Goal: Information Seeking & Learning: Learn about a topic

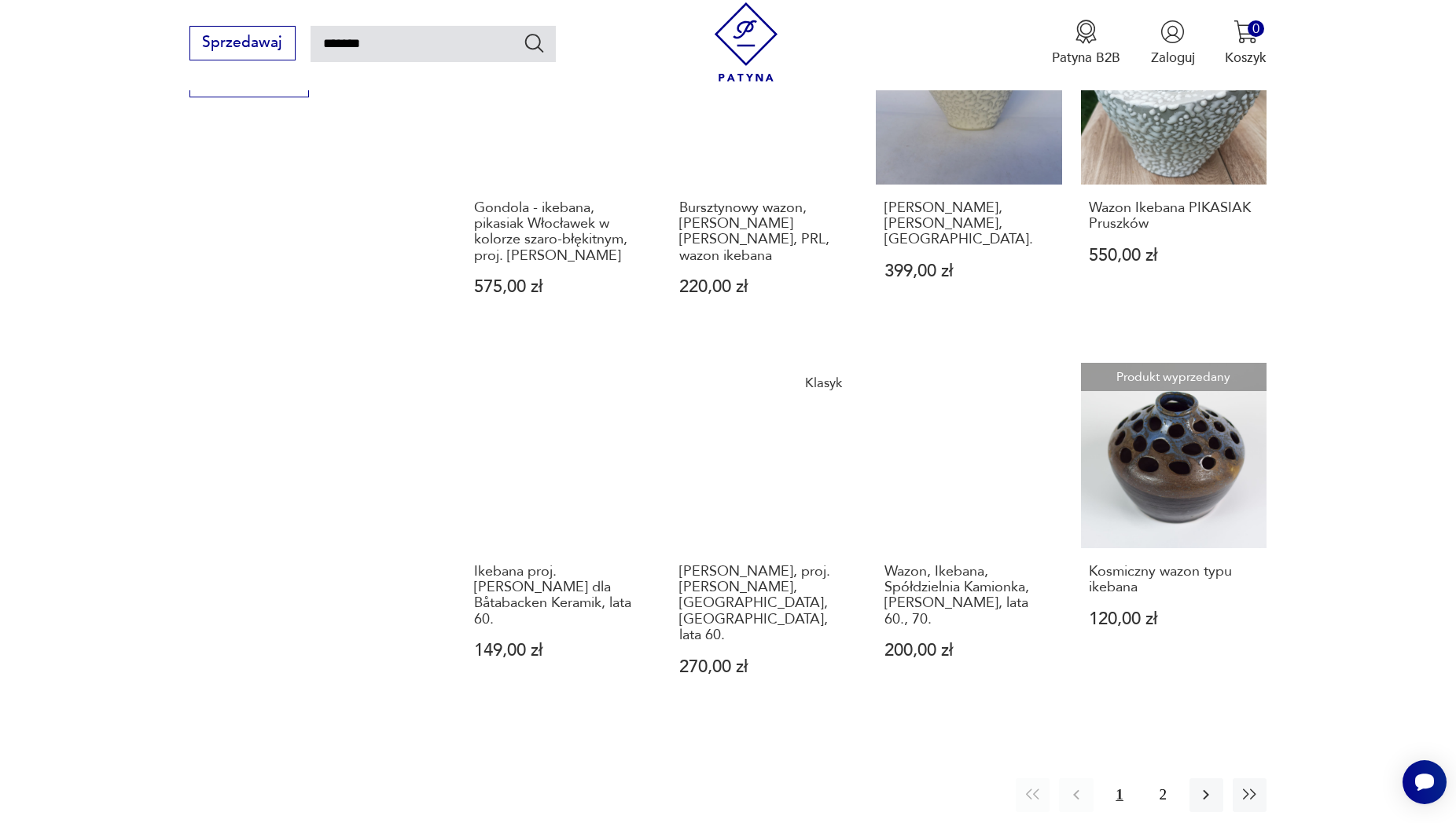
scroll to position [1293, 0]
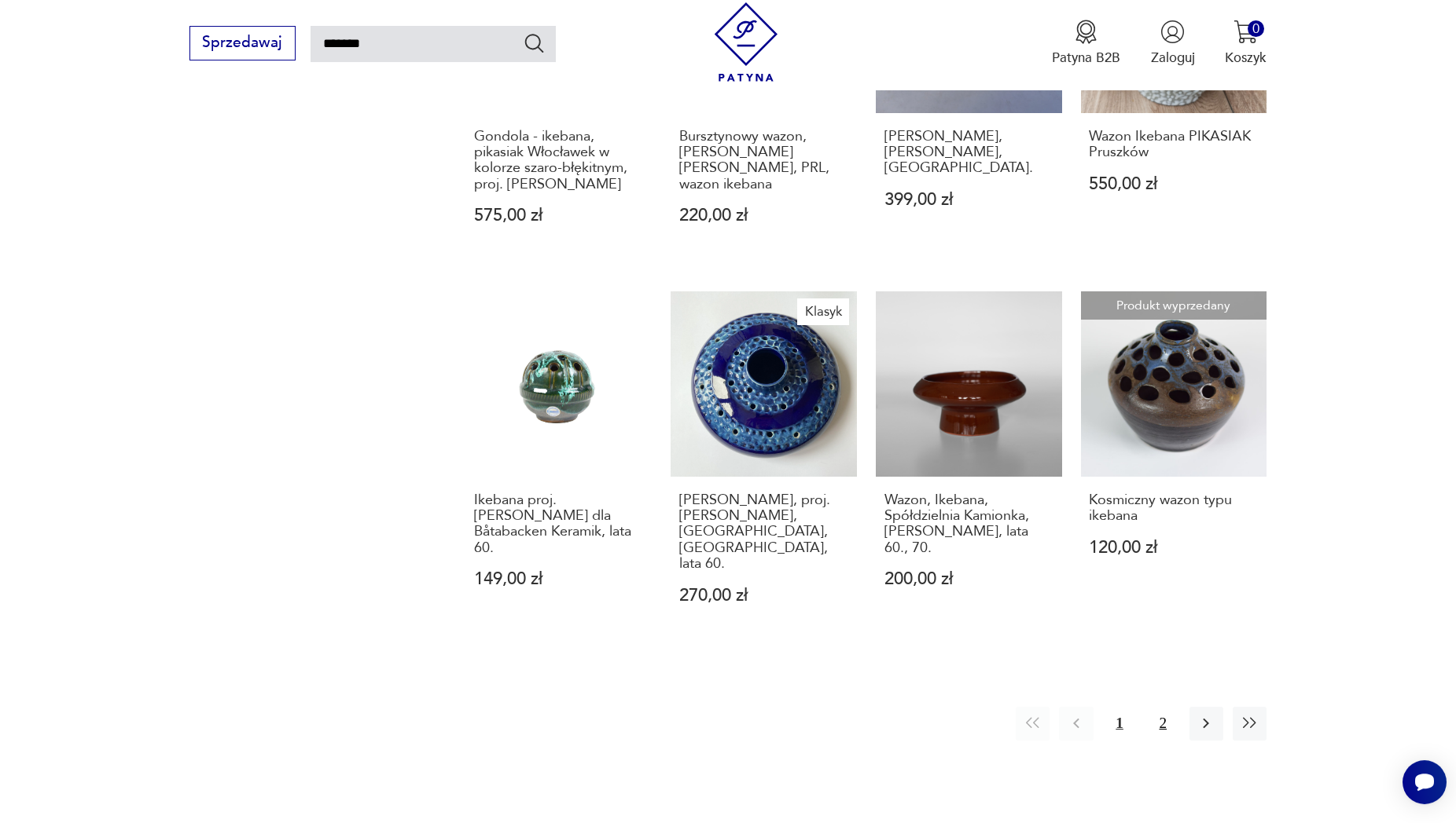
click at [1164, 707] on button "2" at bounding box center [1163, 724] width 34 height 34
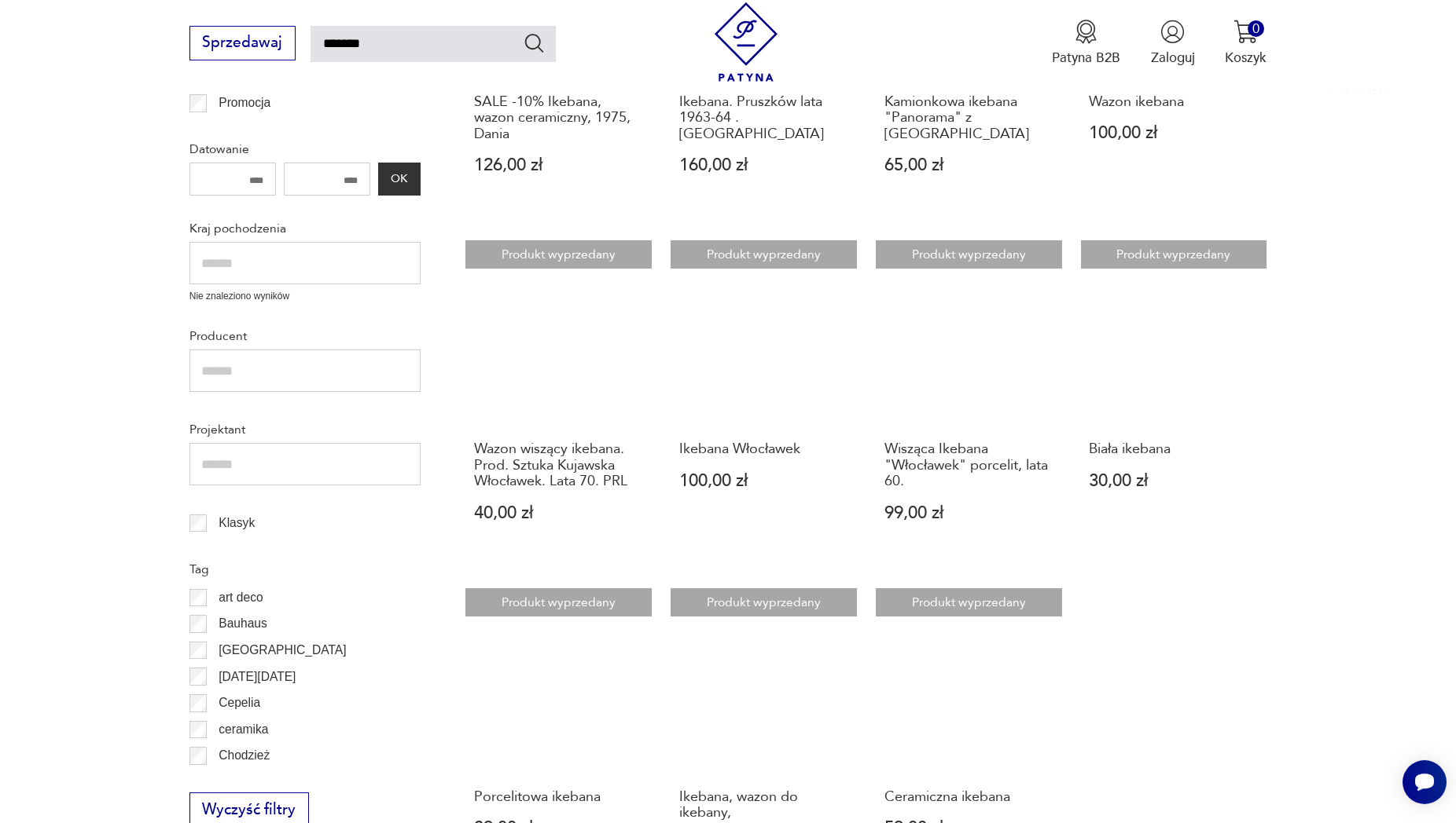
scroll to position [651, 0]
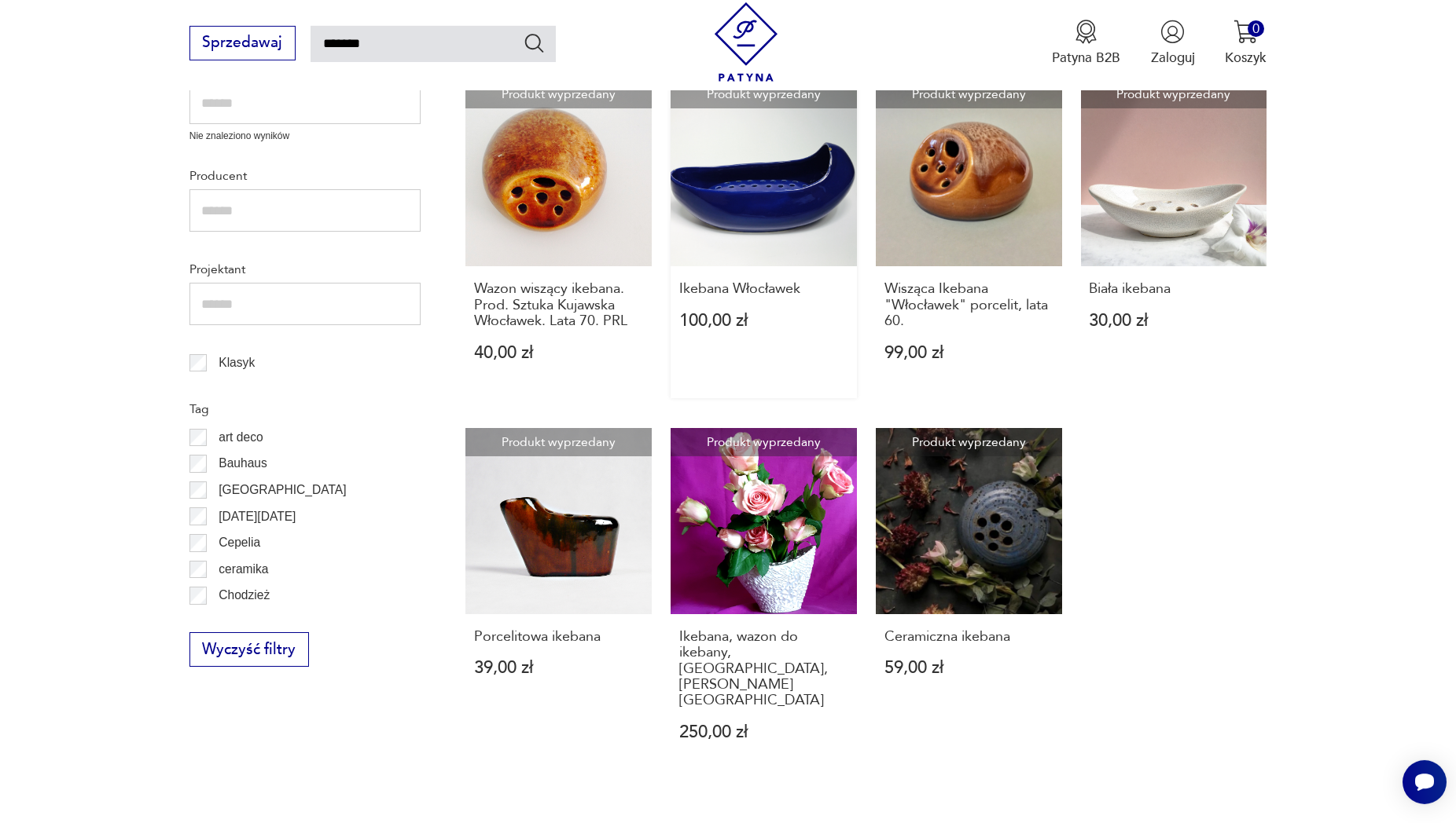
click at [805, 196] on link "Produkt wyprzedany Ikebana Włocławek 100,00 zł" at bounding box center [763, 238] width 187 height 317
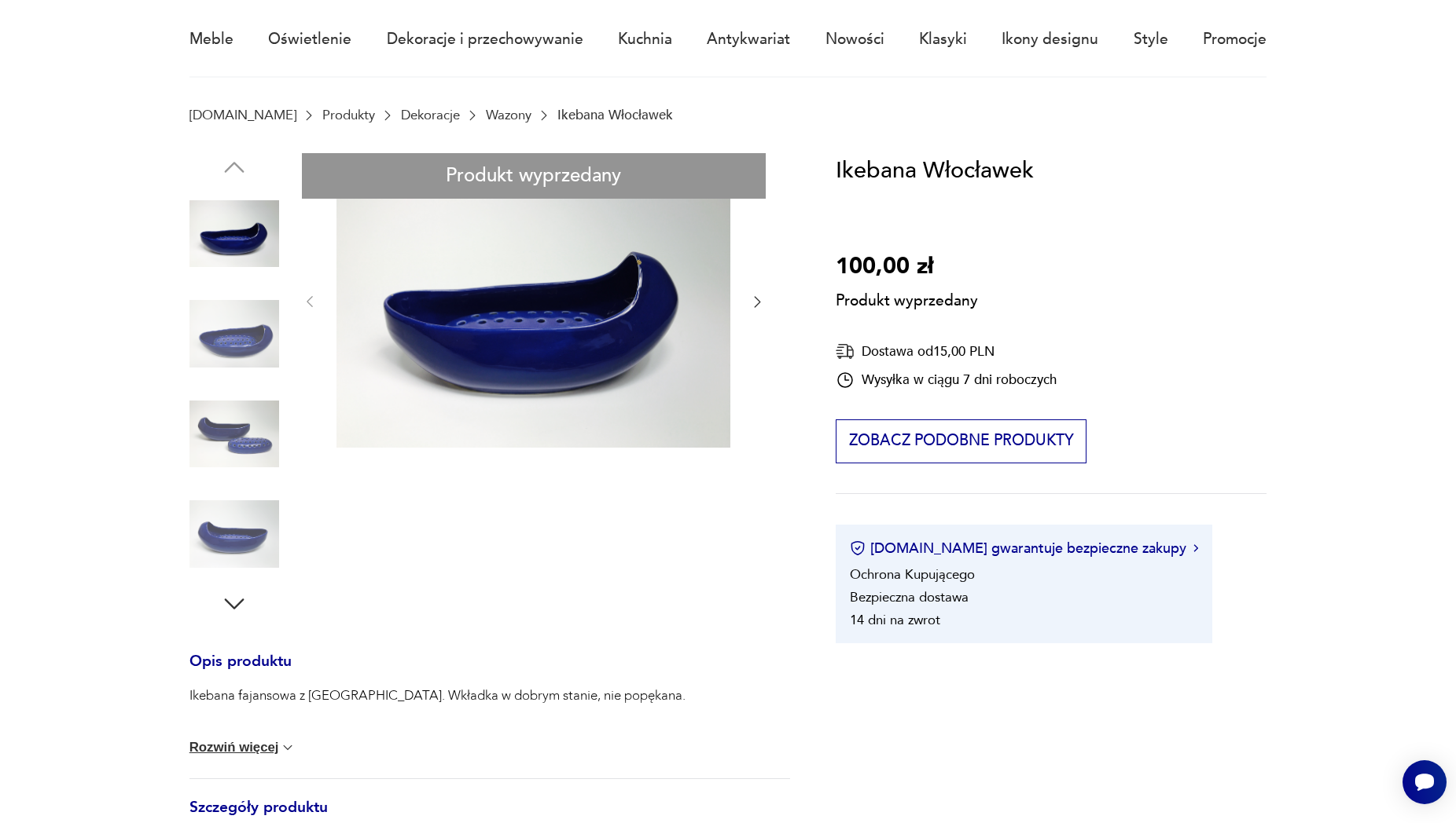
click at [239, 344] on div "Produkt wyprzedany Opis produktu Ikebana fajansowa z Włocławka. Wkładka w dobry…" at bounding box center [490, 660] width 602 height 1015
click at [240, 446] on div "Produkt wyprzedany Opis produktu Ikebana fajansowa z Włocławka. Wkładka w dobry…" at bounding box center [490, 660] width 602 height 1015
click at [200, 414] on div "Produkt wyprzedany Opis produktu Ikebana fajansowa z Włocławka. Wkładka w dobry…" at bounding box center [490, 660] width 602 height 1015
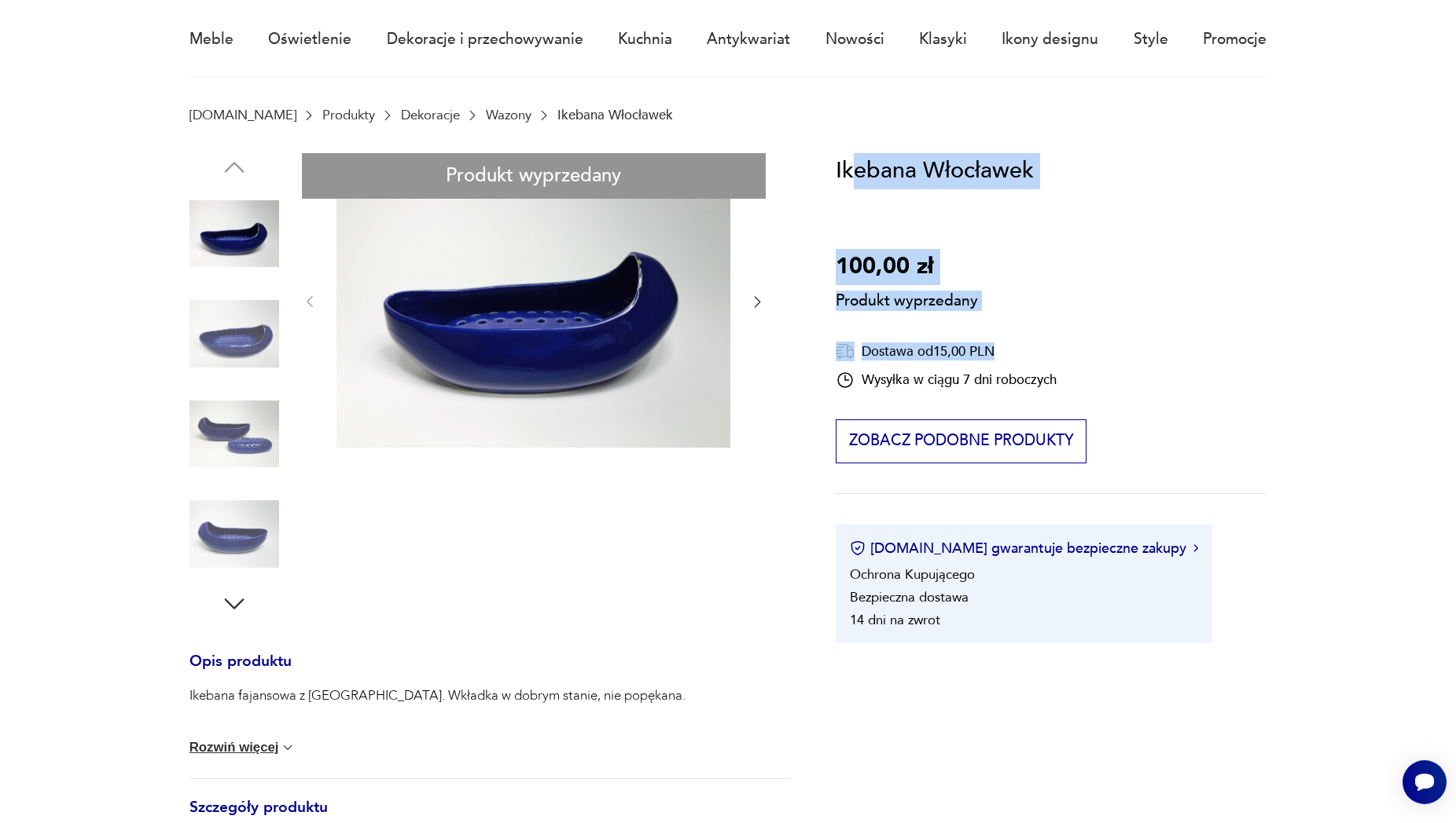
drag, startPoint x: 1037, startPoint y: 178, endPoint x: 856, endPoint y: 189, distance: 181.3
click at [855, 180] on div "Ikebana Włocławek 100,00 zł Produkt wyprzedany Dostawa od 15,00 PLN Wysyłka w c…" at bounding box center [1051, 398] width 431 height 490
click at [886, 223] on div "Ikebana Włocławek 100,00 zł Produkt wyprzedany Dostawa od 15,00 PLN Wysyłka w c…" at bounding box center [1051, 398] width 431 height 490
drag, startPoint x: 1037, startPoint y: 170, endPoint x: 920, endPoint y: 172, distance: 117.0
click at [928, 172] on div "Ikebana Włocławek 100,00 zł Produkt wyprzedany Dostawa od 15,00 PLN Wysyłka w c…" at bounding box center [1051, 398] width 431 height 490
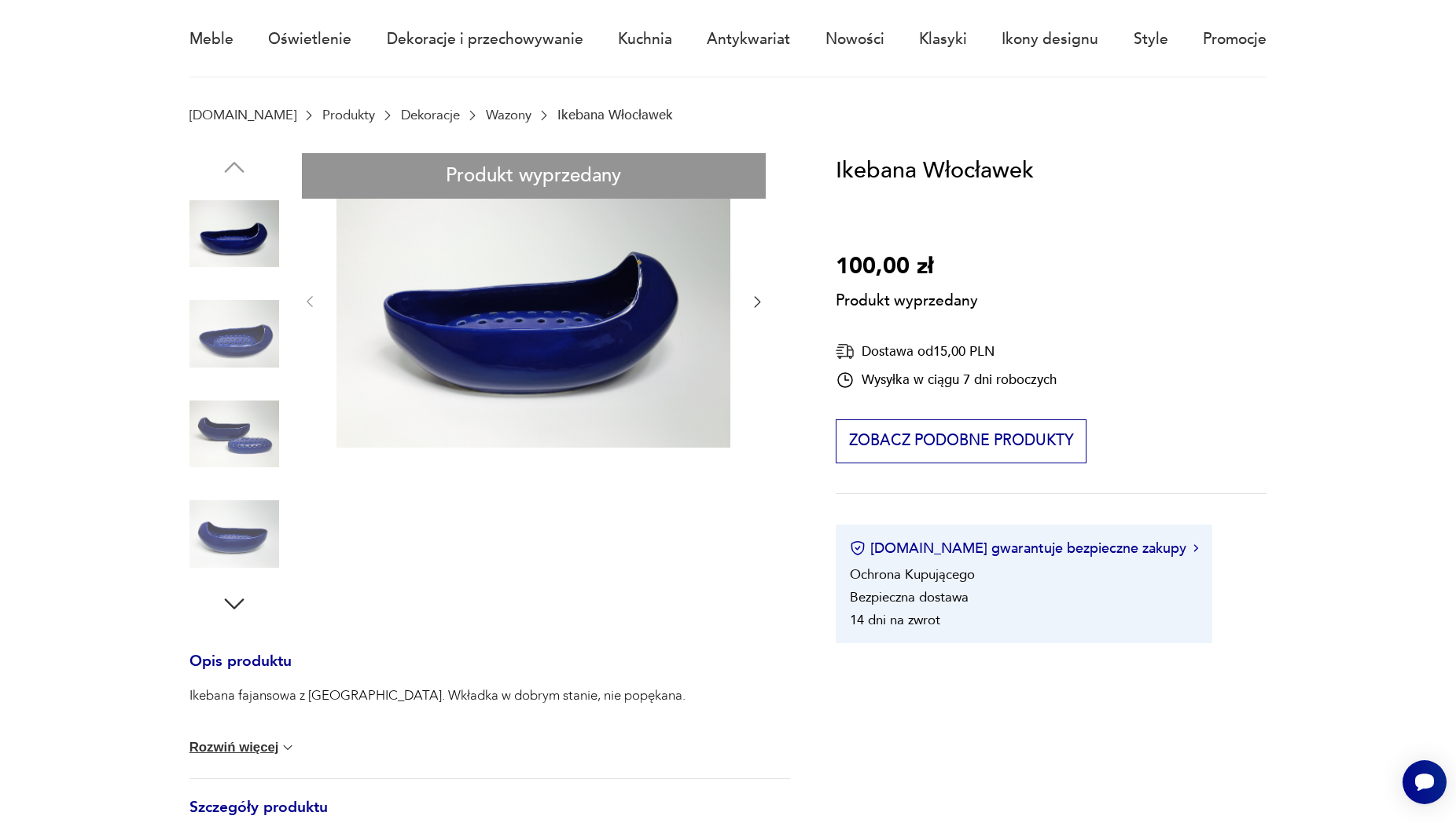
click at [878, 184] on h1 "Ikebana Włocławek" at bounding box center [934, 172] width 198 height 36
drag, startPoint x: 835, startPoint y: 170, endPoint x: 1031, endPoint y: 169, distance: 196.0
click at [1031, 169] on section "Produkt wyprzedany Opis produktu Ikebana fajansowa z Włocławka. Wkładka w dobry…" at bounding box center [728, 683] width 1456 height 1059
copy h1 "Ikebana Włocławek"
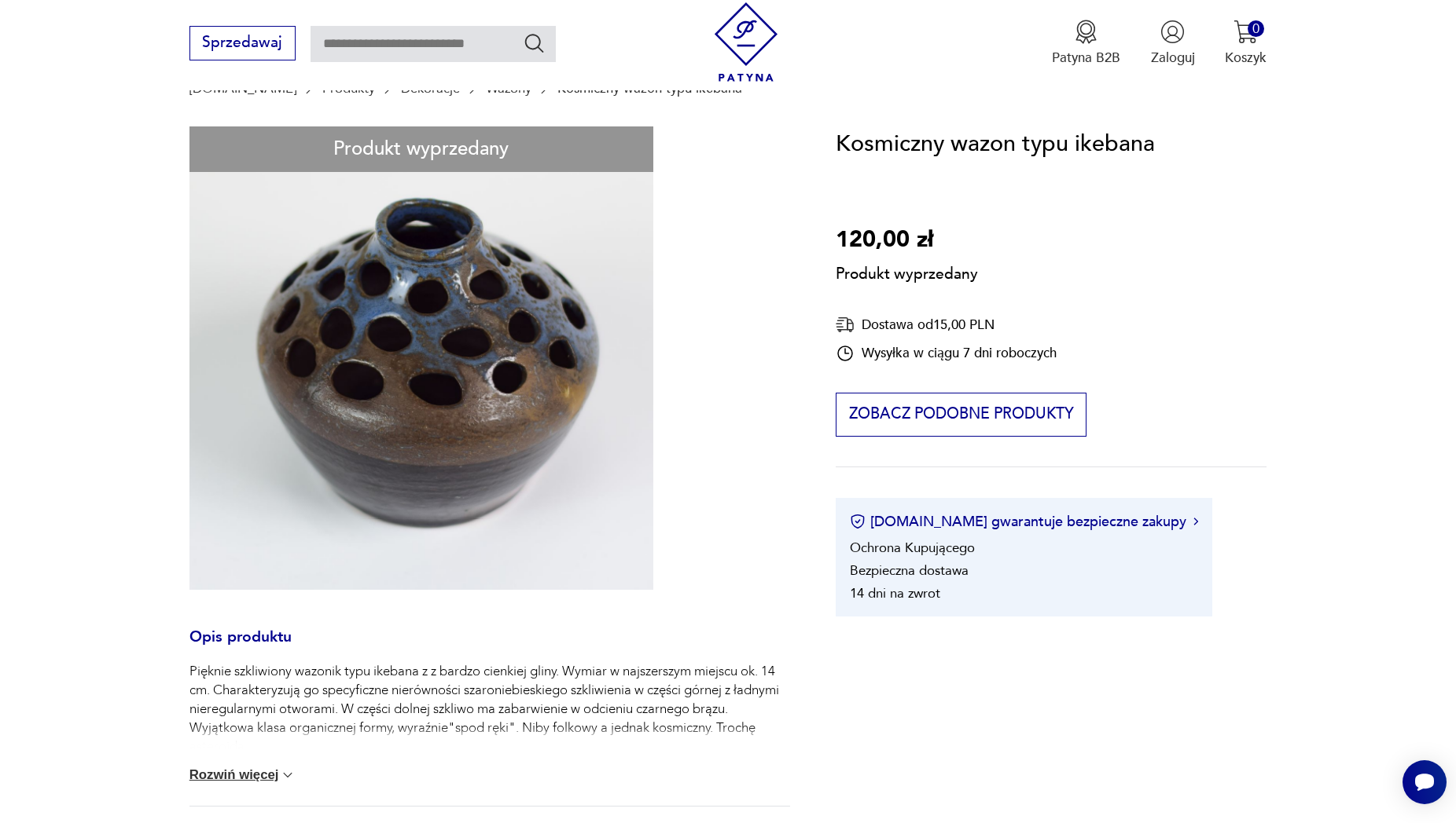
scroll to position [401, 0]
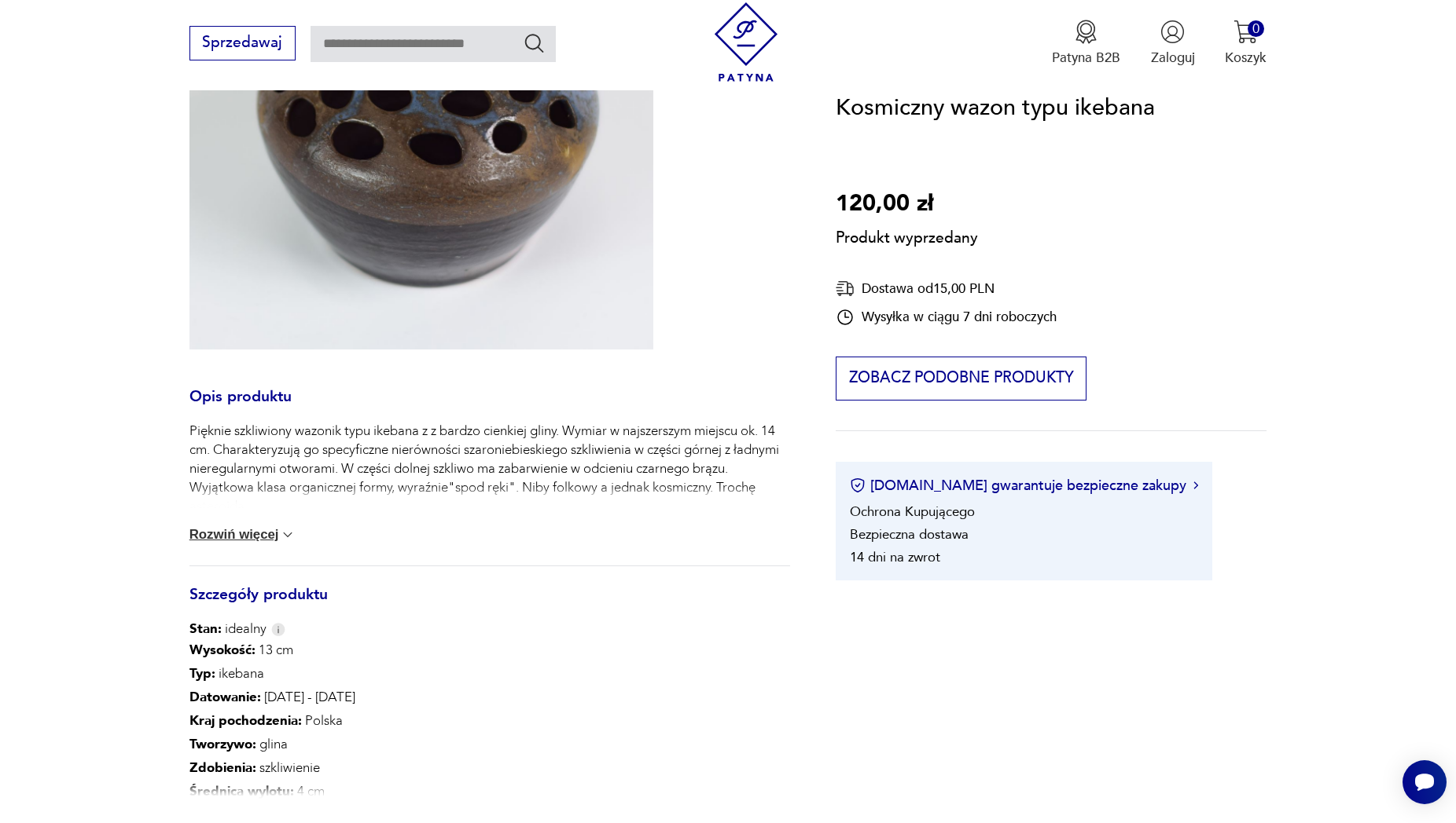
click at [224, 534] on button "Rozwiń więcej" at bounding box center [243, 535] width 107 height 16
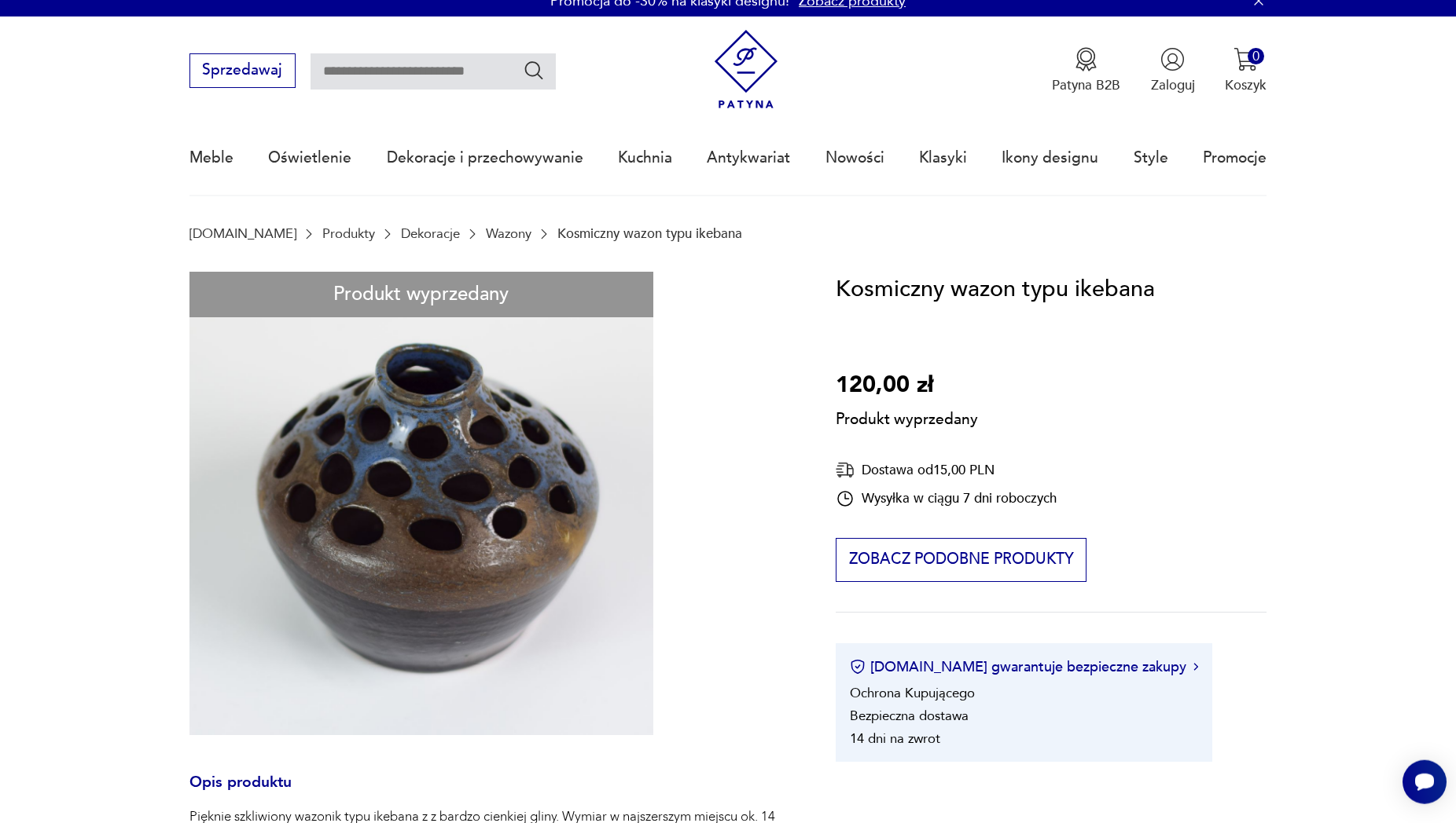
scroll to position [0, 0]
